Goal: Information Seeking & Learning: Learn about a topic

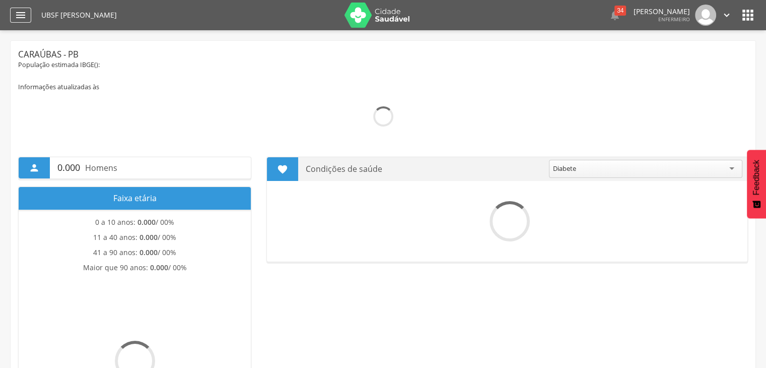
click at [15, 14] on icon "" at bounding box center [21, 15] width 12 height 12
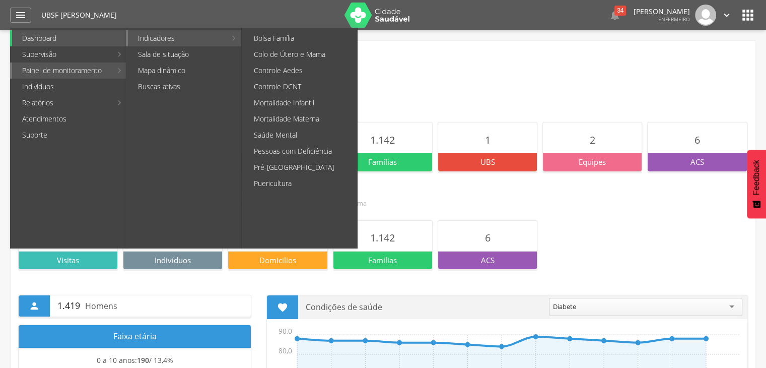
click at [165, 41] on link "Indicadores" at bounding box center [177, 38] width 98 height 16
click at [271, 55] on link "Colo de Útero e Mama" at bounding box center [300, 54] width 113 height 16
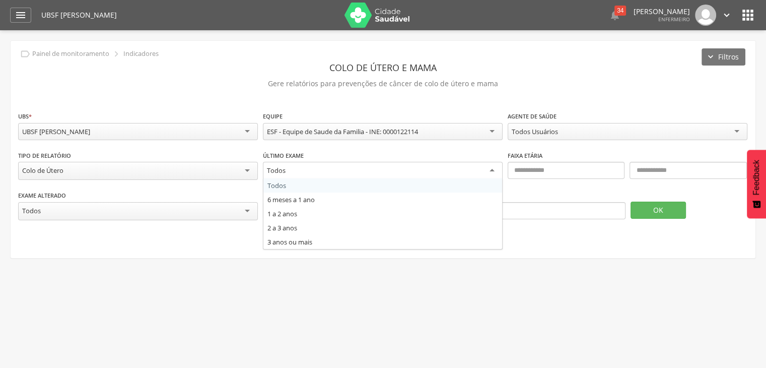
click at [320, 171] on div "Todos" at bounding box center [383, 171] width 240 height 18
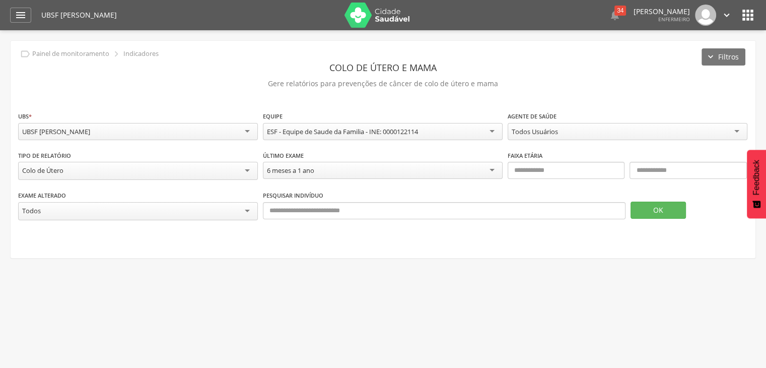
click at [189, 212] on div "Todos" at bounding box center [138, 211] width 240 height 18
click at [189, 212] on div "Todos" at bounding box center [138, 210] width 240 height 17
click at [197, 208] on div "Todos" at bounding box center [138, 210] width 240 height 17
click at [412, 249] on div "**********" at bounding box center [383, 149] width 745 height 216
click at [581, 162] on input "text" at bounding box center [566, 170] width 117 height 17
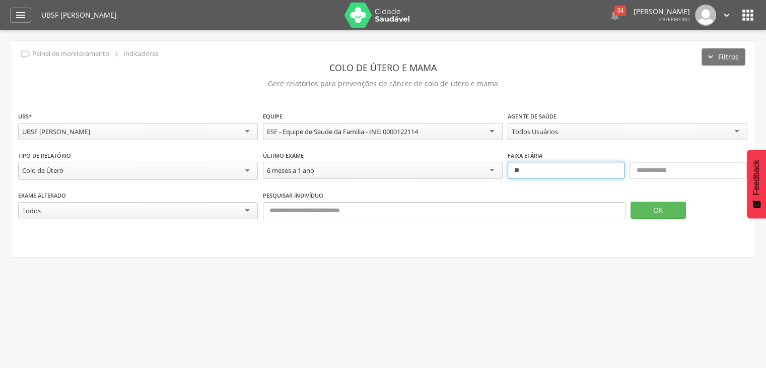
type input "**"
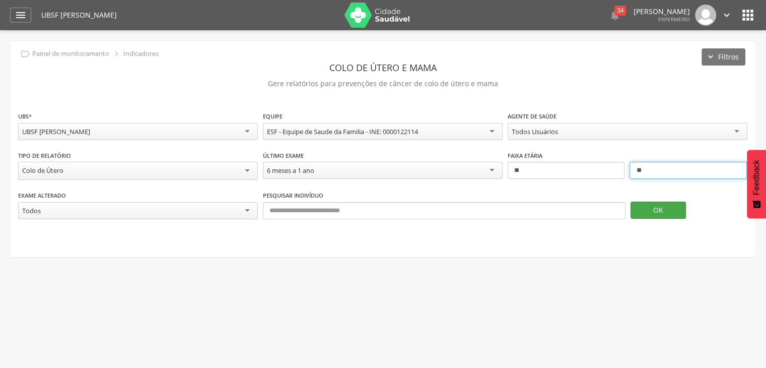
type input "**"
click at [652, 212] on button "OK" at bounding box center [658, 210] width 55 height 17
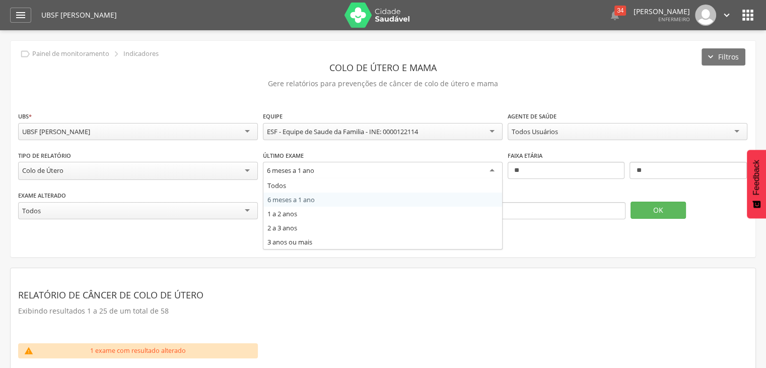
click at [346, 174] on div "6 meses a 1 ano" at bounding box center [383, 171] width 240 height 18
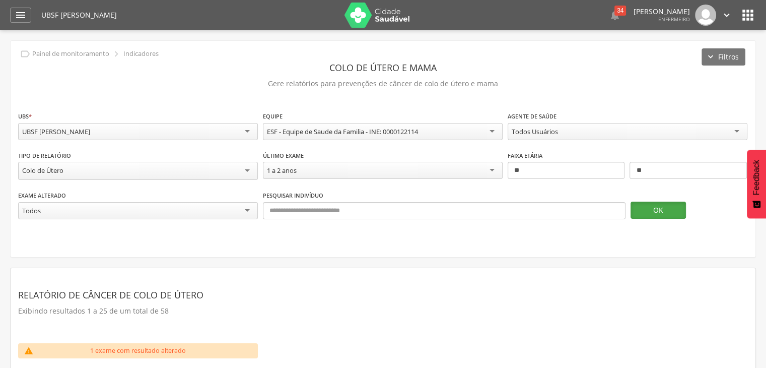
click at [668, 202] on button "OK" at bounding box center [658, 210] width 55 height 17
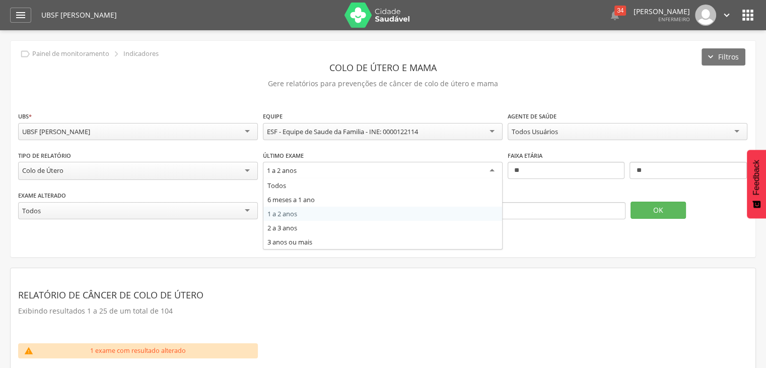
click at [297, 171] on div "1 a 2 anos" at bounding box center [282, 170] width 30 height 9
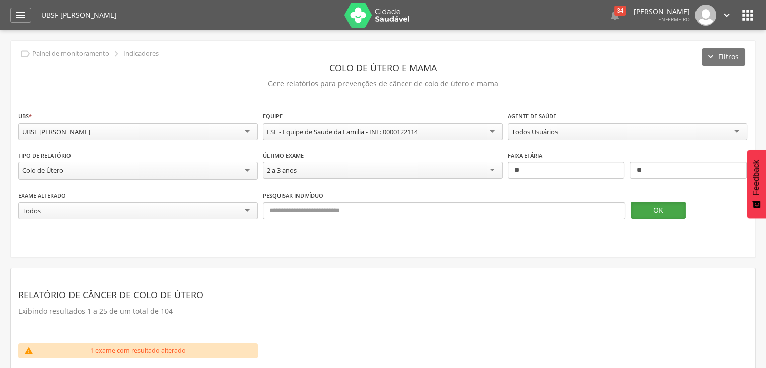
click at [676, 213] on button "OK" at bounding box center [658, 210] width 55 height 17
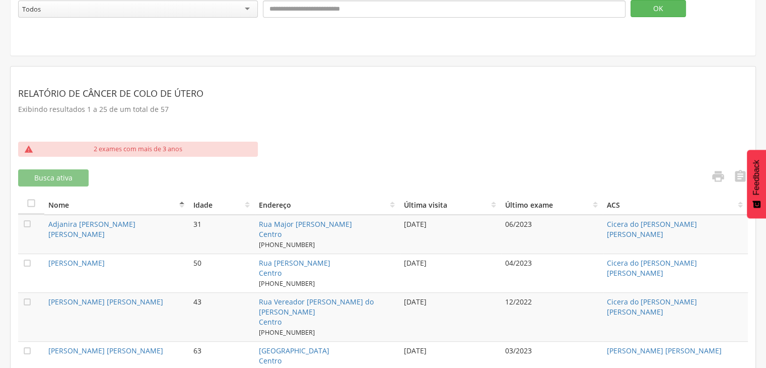
scroll to position [50, 0]
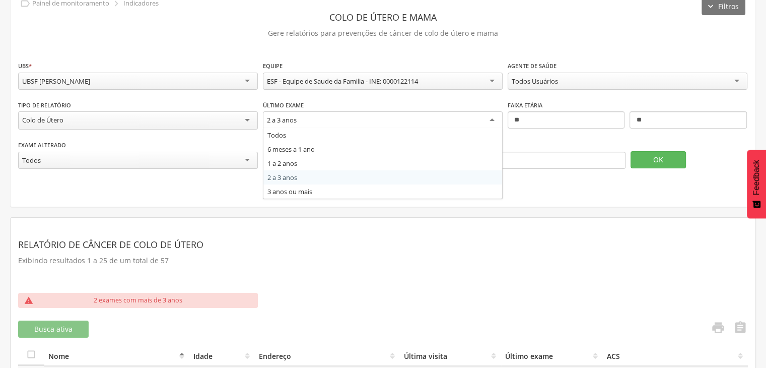
click at [460, 122] on div "2 a 3 anos" at bounding box center [383, 120] width 240 height 18
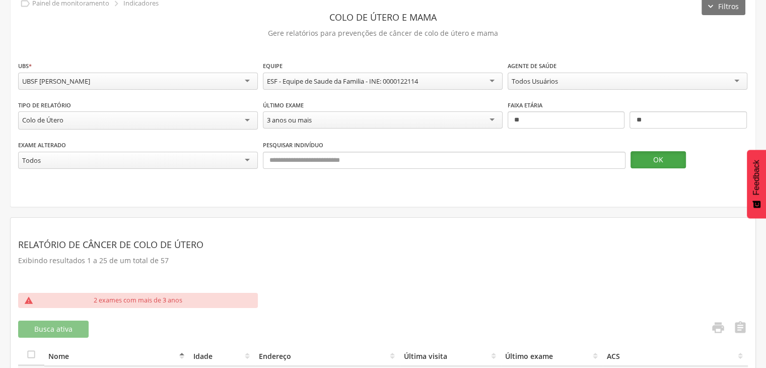
click at [644, 151] on button "OK" at bounding box center [658, 159] width 55 height 17
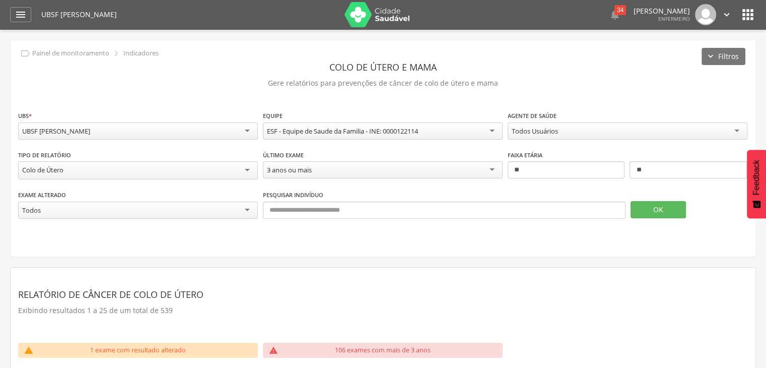
scroll to position [0, 0]
click at [285, 172] on div "3 anos ou mais" at bounding box center [289, 170] width 45 height 9
click at [652, 206] on button "OK" at bounding box center [658, 210] width 55 height 17
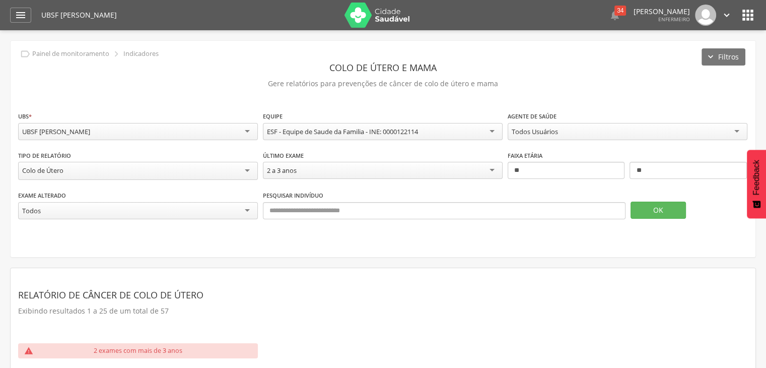
click at [123, 168] on div "Colo de Útero" at bounding box center [138, 171] width 240 height 18
click at [126, 170] on div "Colo de Útero" at bounding box center [138, 171] width 240 height 18
click at [652, 208] on button "OK" at bounding box center [658, 209] width 55 height 17
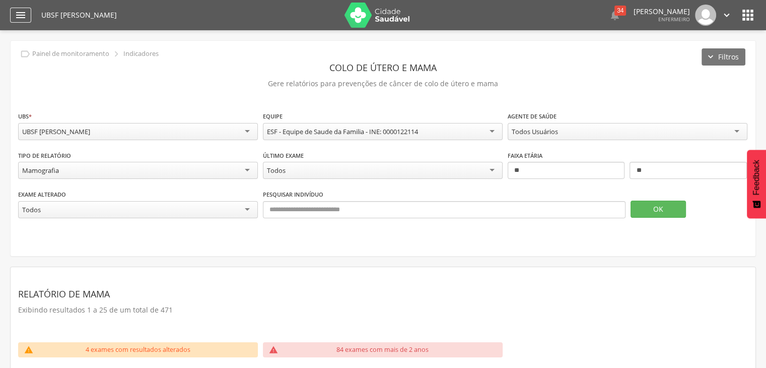
click at [14, 17] on div "" at bounding box center [20, 15] width 21 height 15
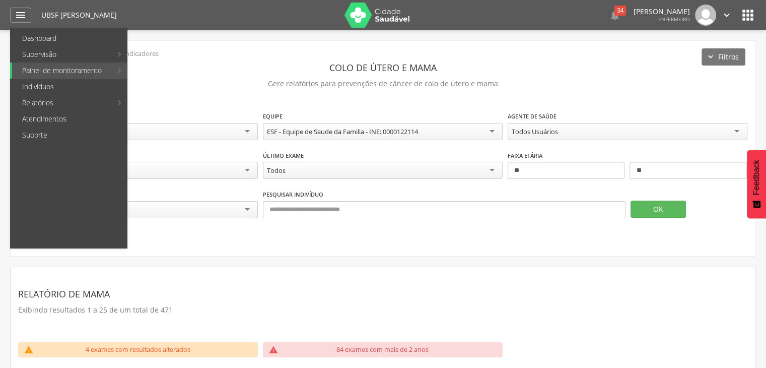
click at [294, 63] on header "Colo de útero e mama" at bounding box center [383, 67] width 730 height 18
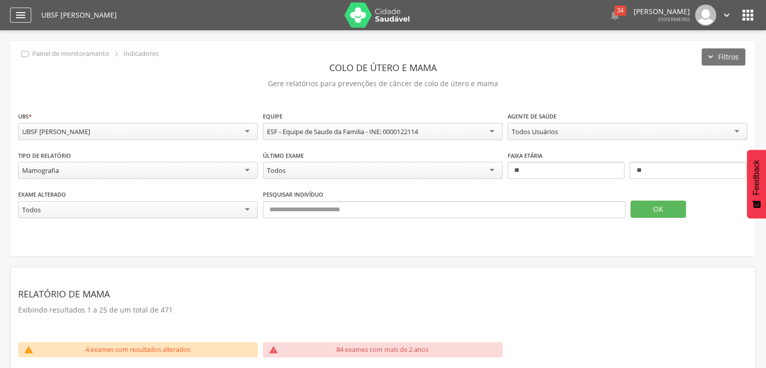
click at [26, 17] on icon "" at bounding box center [21, 15] width 12 height 12
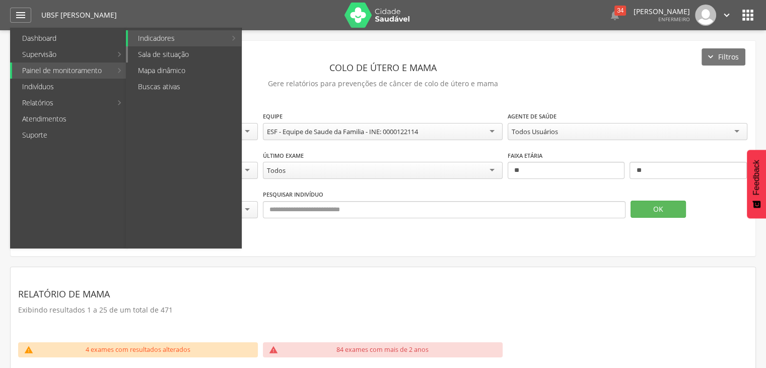
click at [164, 56] on link "Sala de situação" at bounding box center [184, 54] width 113 height 16
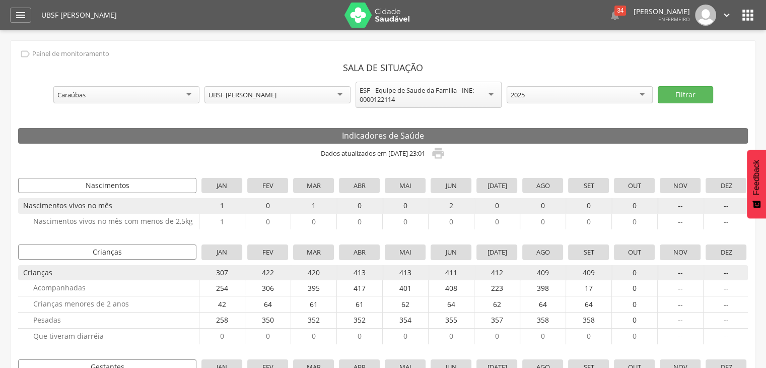
click at [15, 23] on div " Dashboard Supervisão Produtividade Mapa da Cidade App desatualizado Última si…" at bounding box center [383, 15] width 746 height 30
click at [20, 14] on icon "" at bounding box center [21, 15] width 12 height 12
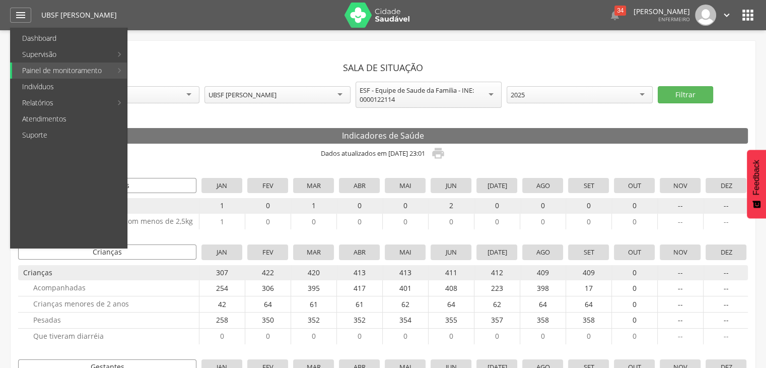
click at [329, 64] on header "Sala de Situação" at bounding box center [383, 67] width 730 height 18
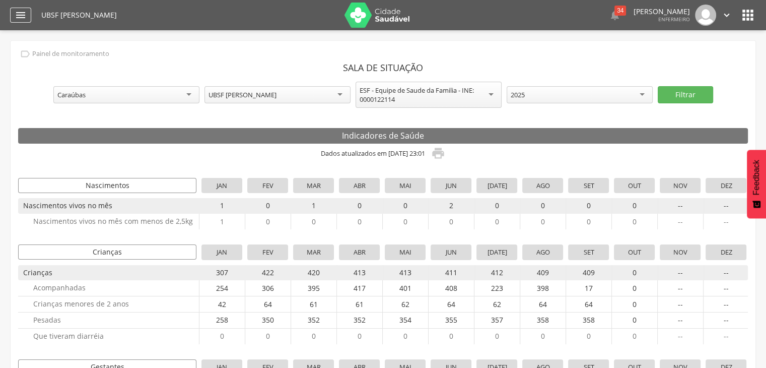
click at [18, 13] on icon "" at bounding box center [21, 15] width 12 height 12
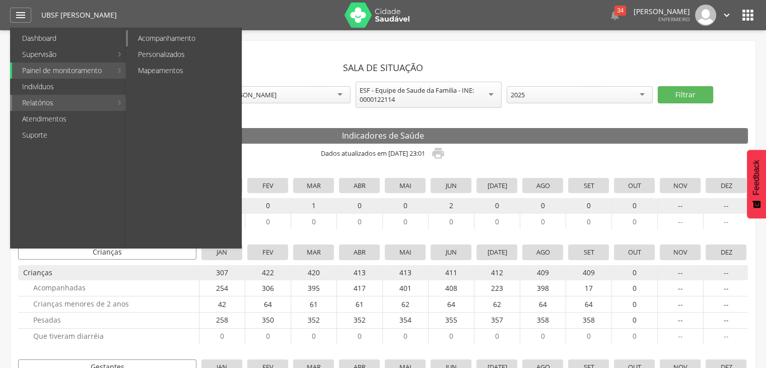
click at [170, 38] on link "Acompanhamento" at bounding box center [184, 38] width 113 height 16
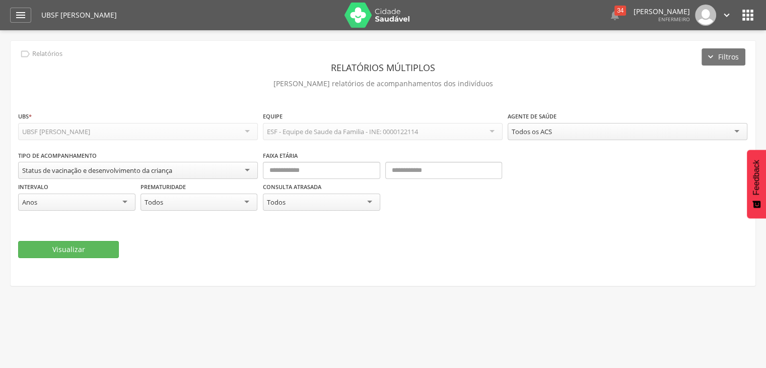
click at [78, 166] on div "Status de vacinação e desenvolvimento da criança" at bounding box center [97, 170] width 150 height 9
click at [294, 164] on input "text" at bounding box center [321, 170] width 117 height 17
type input "**"
click at [431, 170] on input "text" at bounding box center [443, 170] width 117 height 17
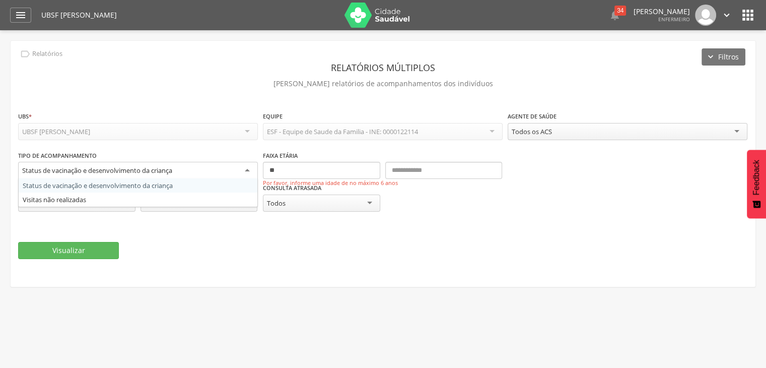
click at [186, 174] on div "Status de vacinação e desenvolvimento da criança" at bounding box center [138, 171] width 240 height 18
click at [119, 153] on div "**********" at bounding box center [138, 166] width 240 height 33
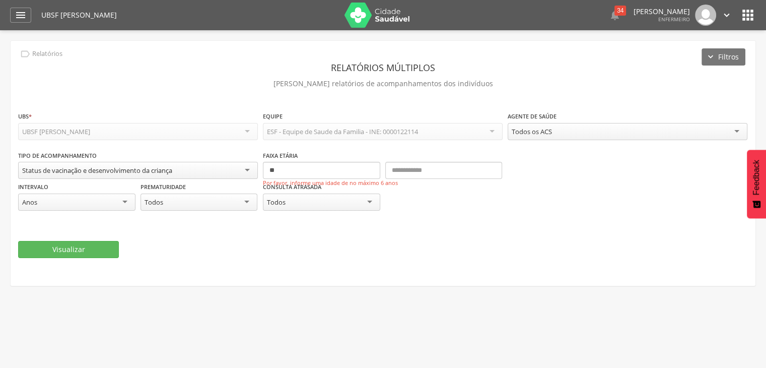
click at [21, 6] on div " Dashboard Supervisão Produtividade Mapa da Cidade App desatualizado Última si…" at bounding box center [383, 15] width 746 height 30
click at [14, 15] on div "" at bounding box center [20, 15] width 21 height 15
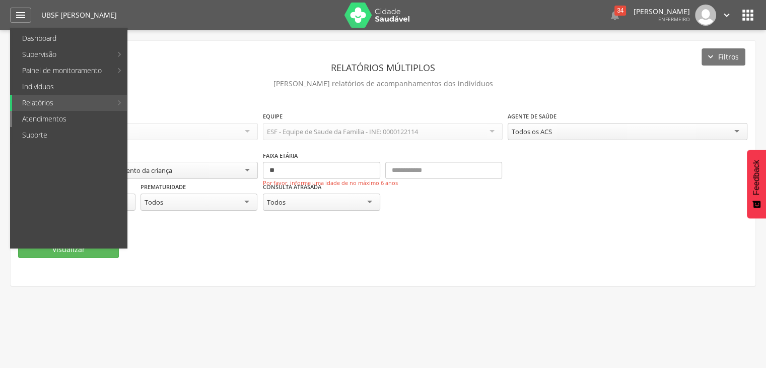
click at [36, 113] on link "Atendimentos" at bounding box center [69, 119] width 115 height 16
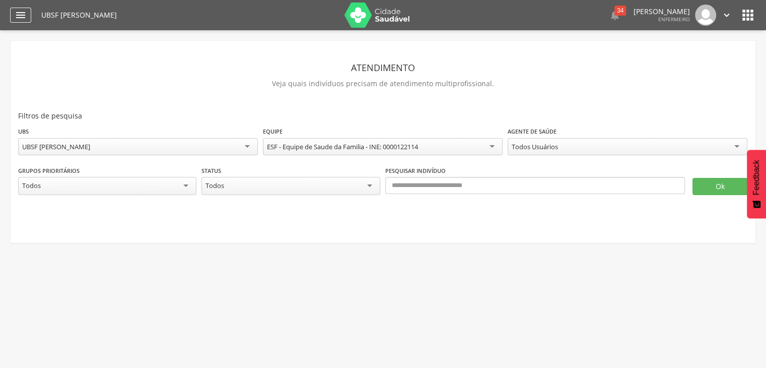
click at [18, 22] on div "" at bounding box center [20, 15] width 21 height 15
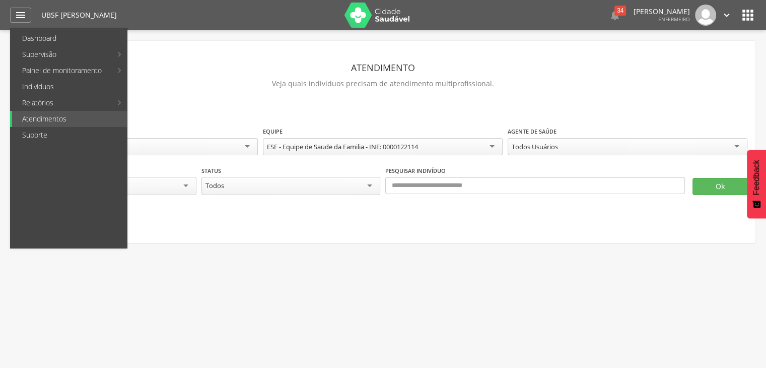
click at [249, 248] on div " Supervisão  Distritos  Ubs Coordenador: - Caraúbas / [GEOGRAPHIC_DATA] Inte…" at bounding box center [383, 214] width 766 height 368
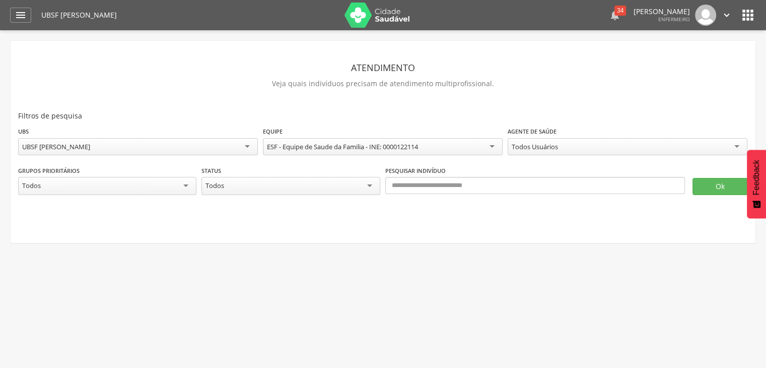
click at [609, 19] on icon "" at bounding box center [615, 15] width 12 height 12
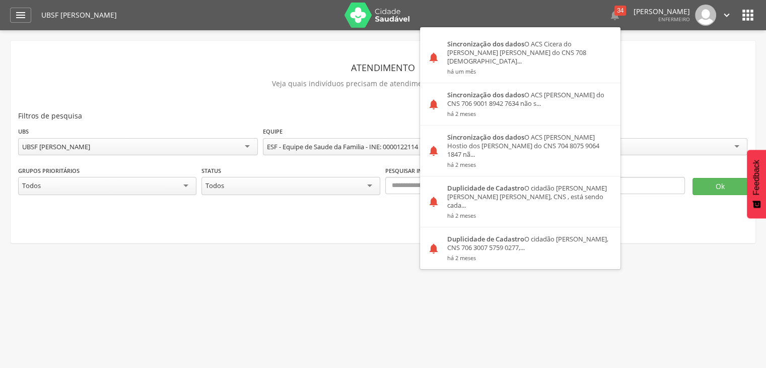
click at [635, 63] on header "Atendimento" at bounding box center [383, 67] width 730 height 18
